Goal: Task Accomplishment & Management: Complete application form

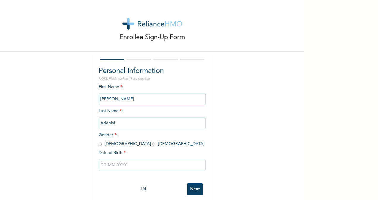
click at [109, 97] on input "[PERSON_NAME]" at bounding box center [152, 99] width 107 height 12
click at [99, 144] on input "radio" at bounding box center [100, 144] width 3 height 6
radio input "true"
click at [106, 166] on input "text" at bounding box center [152, 165] width 107 height 12
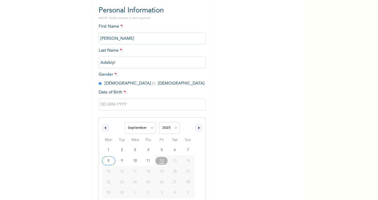
scroll to position [70, 0]
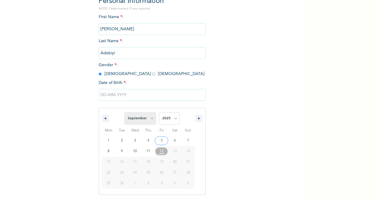
click at [147, 120] on select "January February March April May June July August September October November De…" at bounding box center [139, 118] width 31 height 12
select select "5"
click at [124, 113] on select "January February March April May June July August September October November De…" at bounding box center [139, 118] width 31 height 12
click at [167, 118] on select "2025 2024 2023 2022 2021 2020 2019 2018 2017 2016 2015 2014 2013 2012 2011 2010…" at bounding box center [169, 118] width 21 height 12
select select "1994"
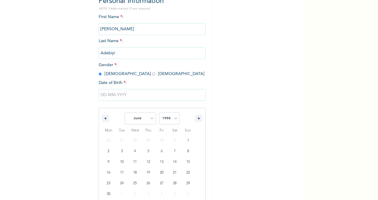
click at [159, 113] on select "2025 2024 2023 2022 2021 2020 2019 2018 2017 2016 2015 2014 2013 2012 2011 2010…" at bounding box center [169, 118] width 21 height 12
type input "[DATE]"
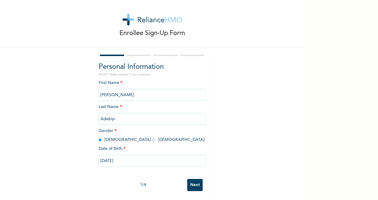
click at [192, 179] on input "Next" at bounding box center [194, 185] width 15 height 12
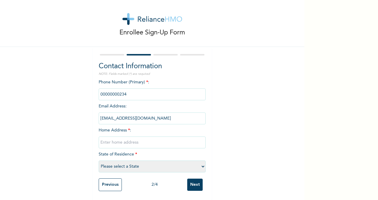
drag, startPoint x: 124, startPoint y: 88, endPoint x: 52, endPoint y: 87, distance: 72.4
click at [52, 87] on div "Enrollee Sign-Up Form Contact Information NOTE: Fields marked (*) are required …" at bounding box center [152, 97] width 304 height 205
click at [145, 92] on input "phone" at bounding box center [152, 94] width 107 height 12
click at [138, 91] on input "phone" at bounding box center [152, 94] width 107 height 12
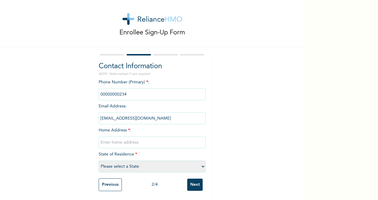
click at [138, 91] on input "phone" at bounding box center [152, 94] width 107 height 12
click at [135, 88] on input "phone" at bounding box center [152, 94] width 107 height 12
click at [117, 89] on input "phone" at bounding box center [152, 94] width 107 height 12
click at [113, 90] on input "phone" at bounding box center [152, 94] width 107 height 12
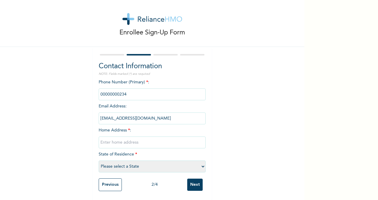
click at [116, 112] on input "[EMAIL_ADDRESS][DOMAIN_NAME]" at bounding box center [152, 118] width 107 height 12
click at [112, 137] on input "text" at bounding box center [152, 143] width 107 height 12
click at [121, 91] on input "phone" at bounding box center [152, 94] width 107 height 12
click at [123, 90] on input "phone" at bounding box center [152, 94] width 107 height 12
click at [125, 89] on input "phone" at bounding box center [152, 94] width 107 height 12
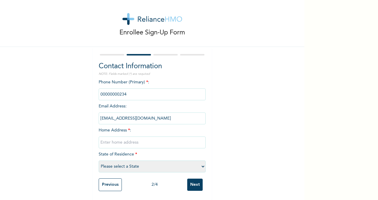
click at [125, 89] on input "phone" at bounding box center [152, 94] width 107 height 12
drag, startPoint x: 125, startPoint y: 89, endPoint x: 110, endPoint y: 140, distance: 53.0
click at [110, 140] on input "text" at bounding box center [152, 143] width 107 height 12
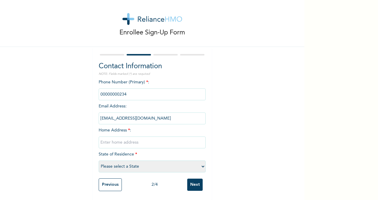
click at [110, 141] on input "text" at bounding box center [152, 143] width 107 height 12
type input "3,Adako Street Ogijo Ogun state"
click at [128, 162] on select "Please select a State [PERSON_NAME] (FCT) [PERSON_NAME] Ibom [GEOGRAPHIC_DATA] …" at bounding box center [152, 167] width 107 height 12
select select "25"
click at [99, 161] on select "Please select a State [PERSON_NAME] (FCT) [PERSON_NAME] Ibom [GEOGRAPHIC_DATA] …" at bounding box center [152, 167] width 107 height 12
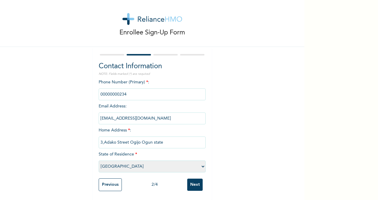
click at [191, 179] on input "Next" at bounding box center [194, 185] width 15 height 12
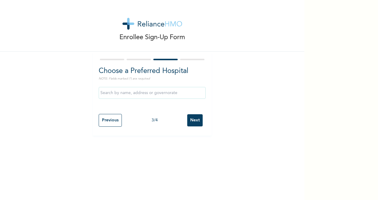
click at [126, 97] on input "text" at bounding box center [152, 93] width 107 height 12
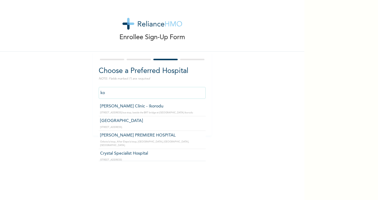
type input "k"
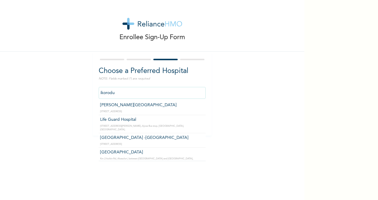
scroll to position [267, 0]
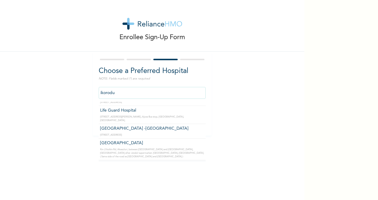
type input "[GEOGRAPHIC_DATA]"
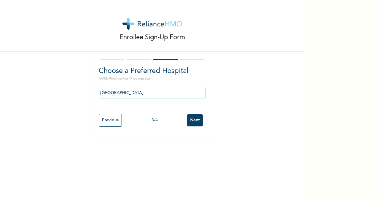
click at [196, 121] on input "Next" at bounding box center [194, 120] width 15 height 12
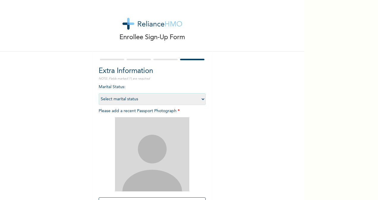
click at [130, 99] on select "Select marital status [DEMOGRAPHIC_DATA] Married [DEMOGRAPHIC_DATA] Widow/[DEMO…" at bounding box center [152, 99] width 107 height 12
select select "2"
click at [99, 93] on select "Select marital status [DEMOGRAPHIC_DATA] Married [DEMOGRAPHIC_DATA] Widow/[DEMO…" at bounding box center [152, 99] width 107 height 12
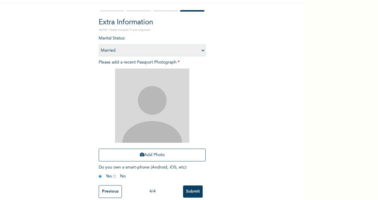
scroll to position [61, 0]
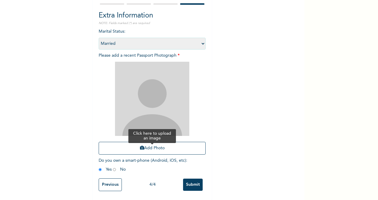
click at [151, 142] on button "Add Photo" at bounding box center [152, 148] width 107 height 13
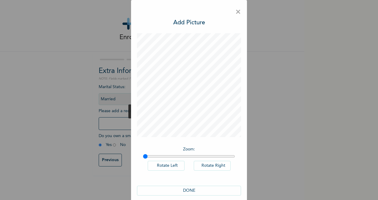
scroll to position [0, 0]
click at [182, 189] on button "DONE" at bounding box center [189, 191] width 104 height 10
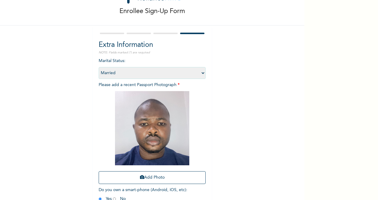
scroll to position [61, 0]
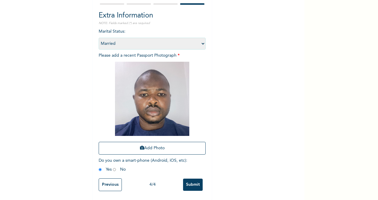
click at [188, 179] on input "Submit" at bounding box center [193, 185] width 20 height 12
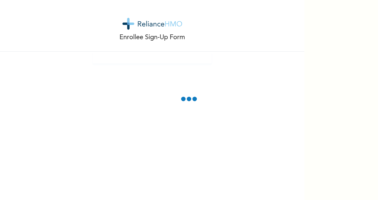
scroll to position [0, 0]
